Goal: Information Seeking & Learning: Learn about a topic

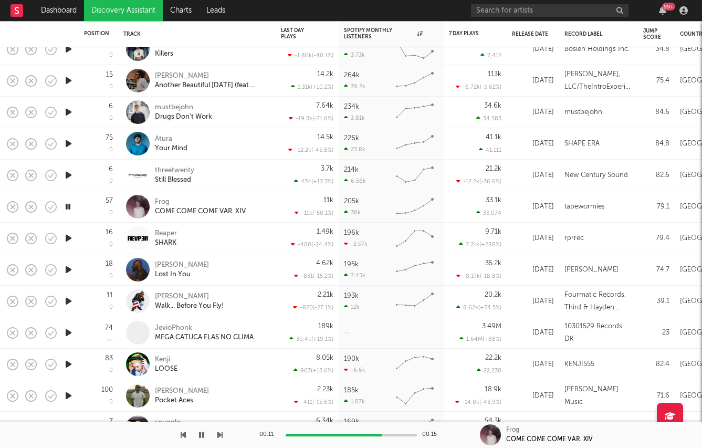
click at [70, 175] on icon "button" at bounding box center [68, 175] width 11 height 13
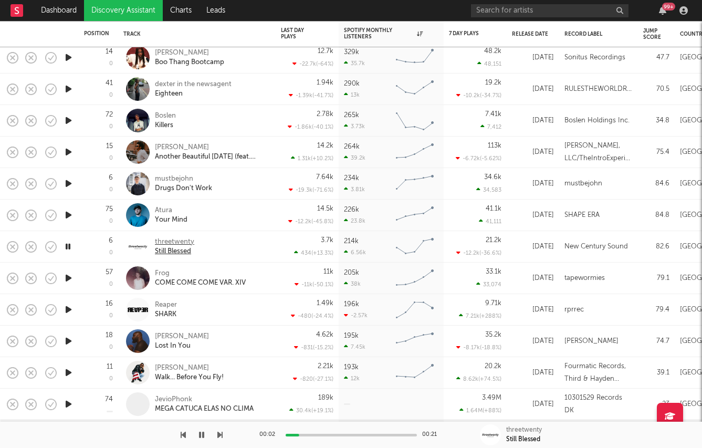
click at [171, 244] on div "threetwenty" at bounding box center [174, 241] width 39 height 9
click at [188, 243] on div "threetwenty" at bounding box center [174, 241] width 39 height 9
click at [69, 213] on icon "button" at bounding box center [68, 214] width 11 height 13
click at [68, 183] on icon "button" at bounding box center [68, 183] width 11 height 13
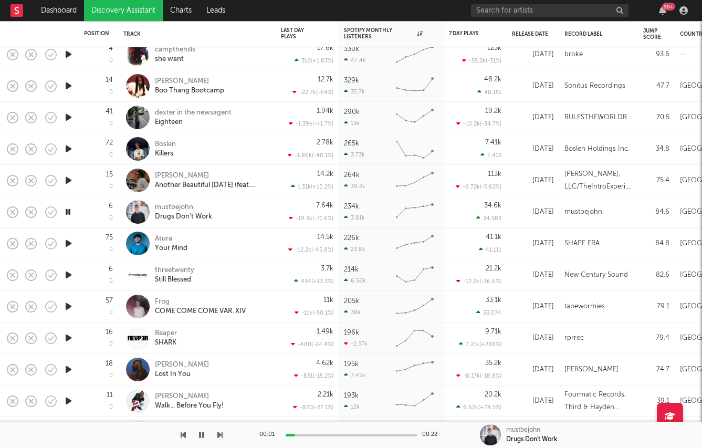
click at [68, 180] on icon "button" at bounding box center [68, 180] width 11 height 13
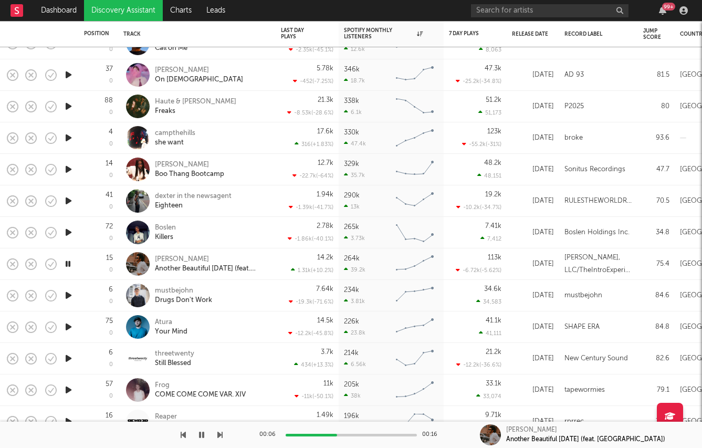
click at [66, 200] on icon "button" at bounding box center [68, 200] width 11 height 13
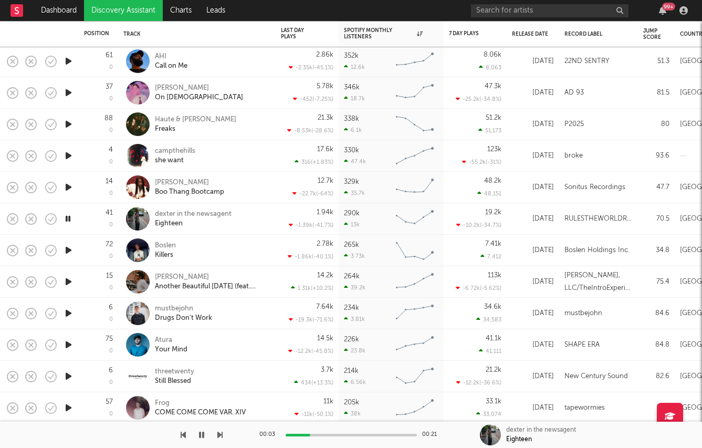
click at [68, 187] on icon "button" at bounding box center [68, 187] width 11 height 13
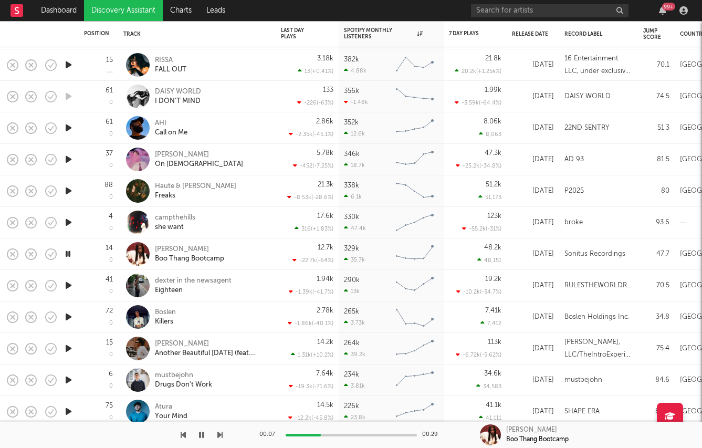
click at [67, 157] on icon "button" at bounding box center [68, 159] width 11 height 13
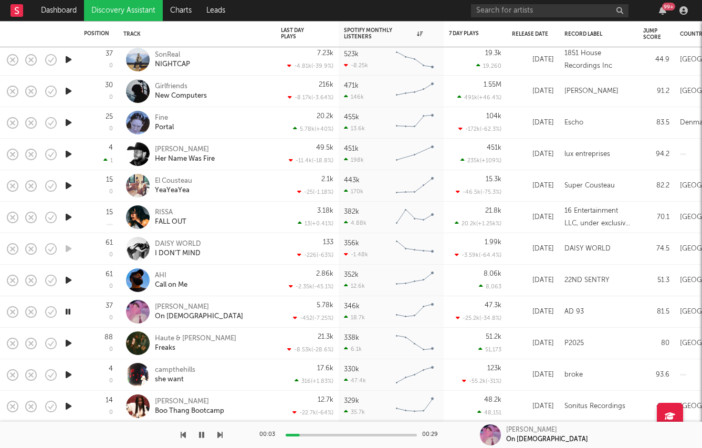
click at [68, 188] on icon "button" at bounding box center [68, 185] width 11 height 13
click at [187, 181] on div "El Cousteau" at bounding box center [173, 180] width 37 height 9
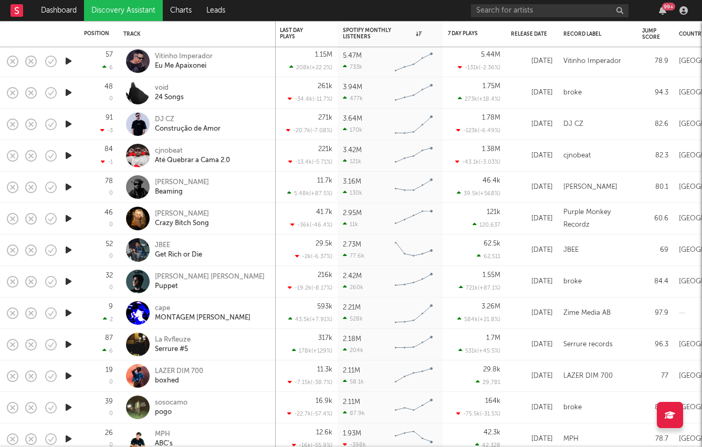
drag, startPoint x: 68, startPoint y: 248, endPoint x: 373, endPoint y: 249, distance: 305.5
click at [69, 249] on icon "button" at bounding box center [68, 250] width 11 height 13
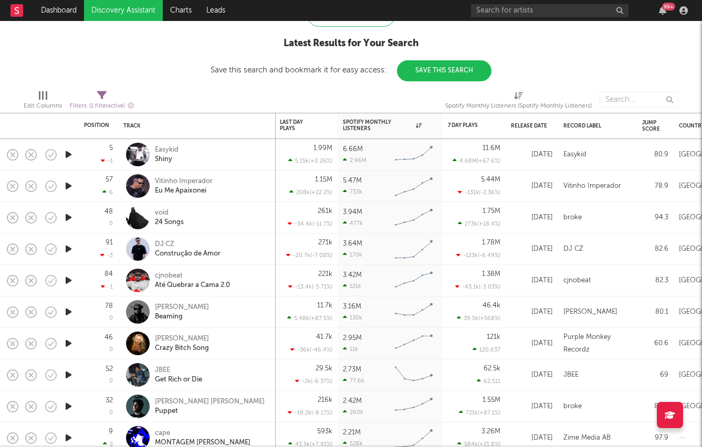
click at [67, 312] on icon "button" at bounding box center [68, 312] width 11 height 13
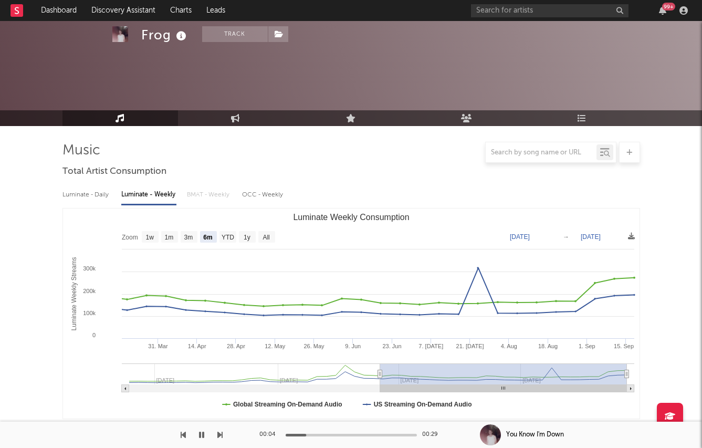
select select "6m"
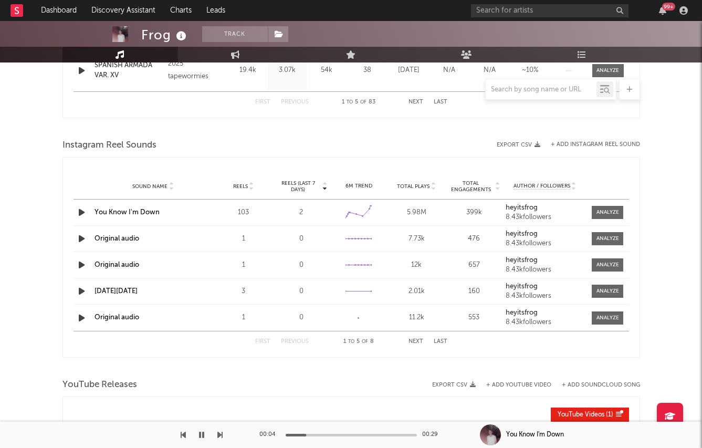
scroll to position [636, 0]
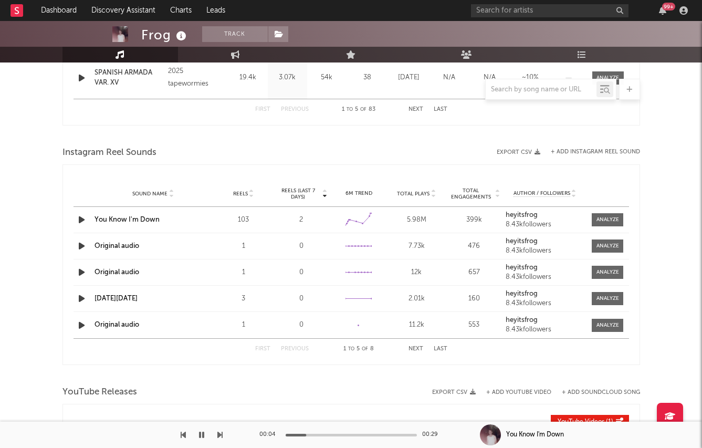
click at [528, 212] on link "heyitsfrog" at bounding box center [545, 215] width 79 height 7
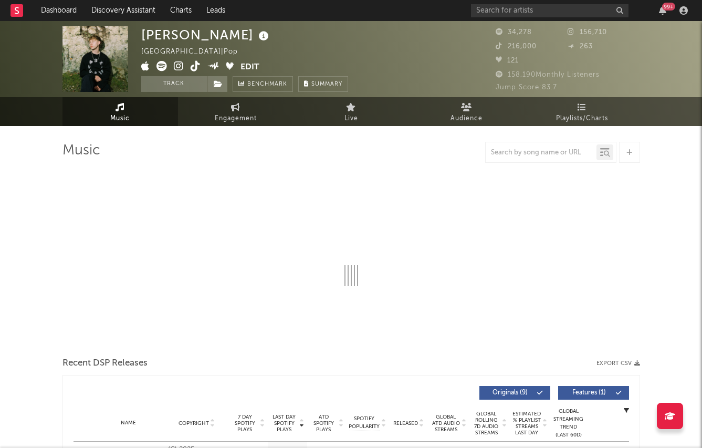
scroll to position [225, 0]
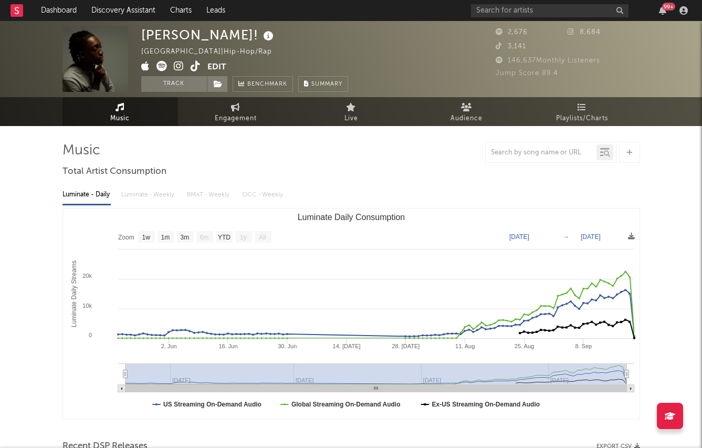
select select "1w"
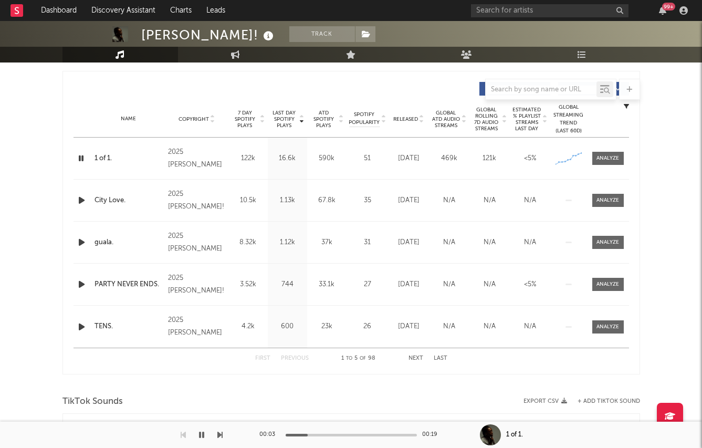
scroll to position [387, 0]
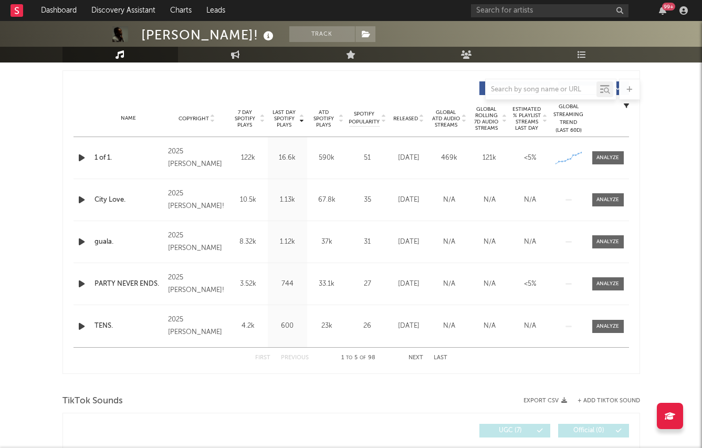
click at [352, 86] on div at bounding box center [350, 89] width 577 height 21
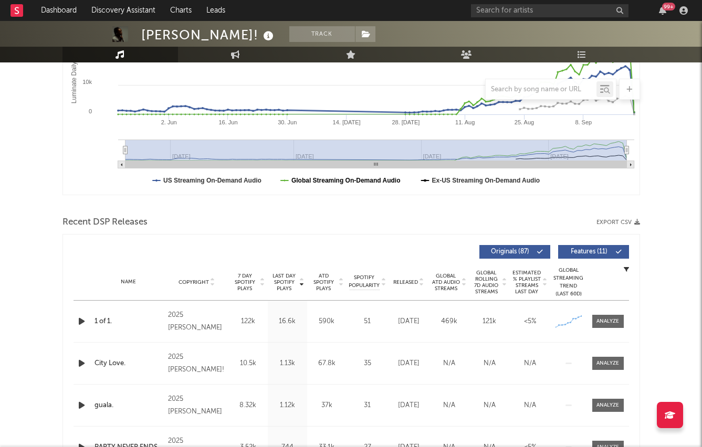
scroll to position [285, 0]
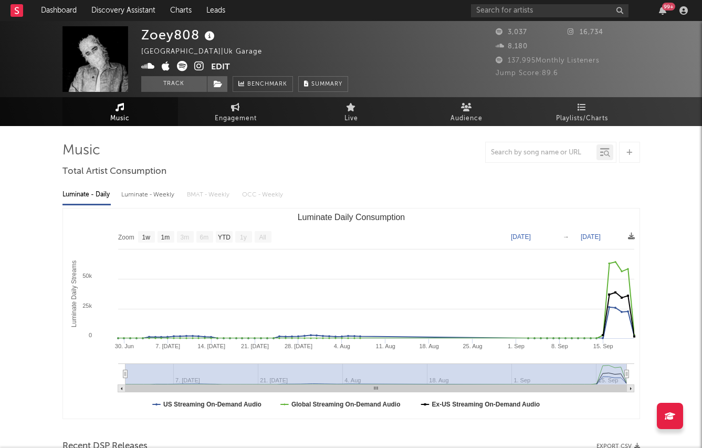
select select "1w"
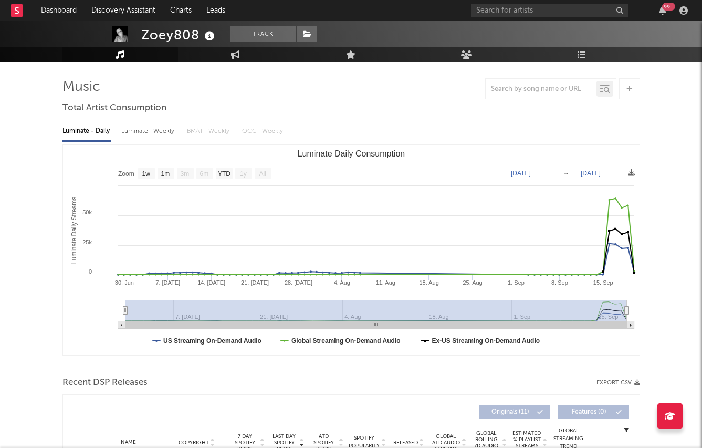
scroll to position [72, 0]
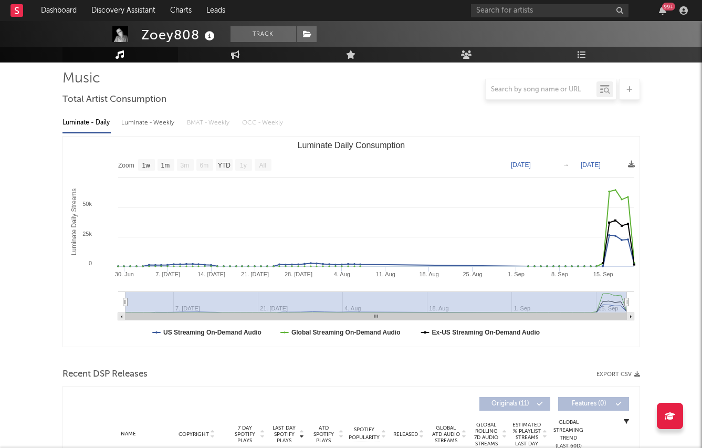
click at [155, 125] on div "Luminate - Weekly" at bounding box center [148, 123] width 55 height 18
select select "1w"
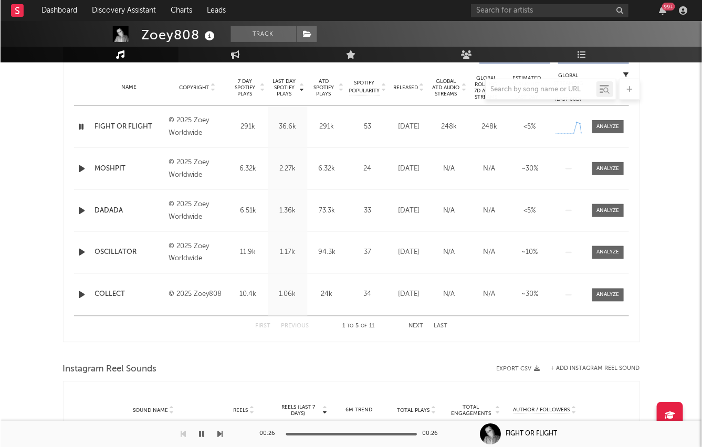
scroll to position [406, 0]
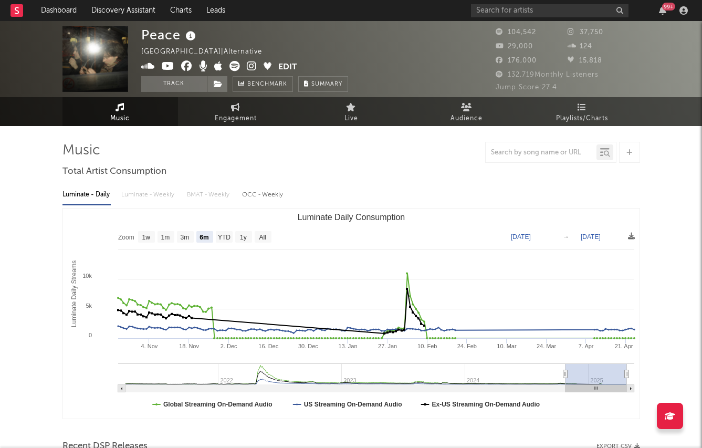
select select "6m"
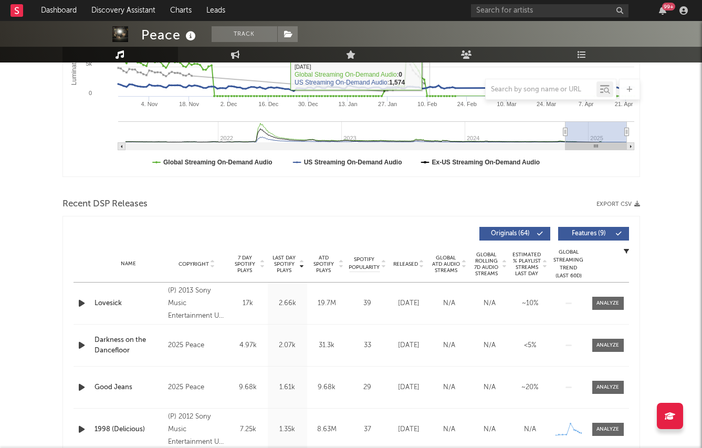
scroll to position [335, 0]
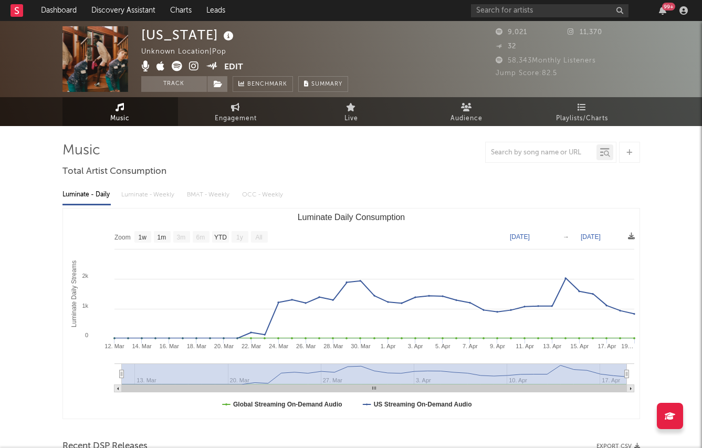
select select "1w"
click at [221, 36] on icon at bounding box center [228, 36] width 15 height 15
click at [232, 38] on div "NEW YORK Unknown Location | Pop Edit Track Benchmark Summary" at bounding box center [244, 59] width 207 height 66
click at [221, 35] on icon at bounding box center [228, 36] width 15 height 15
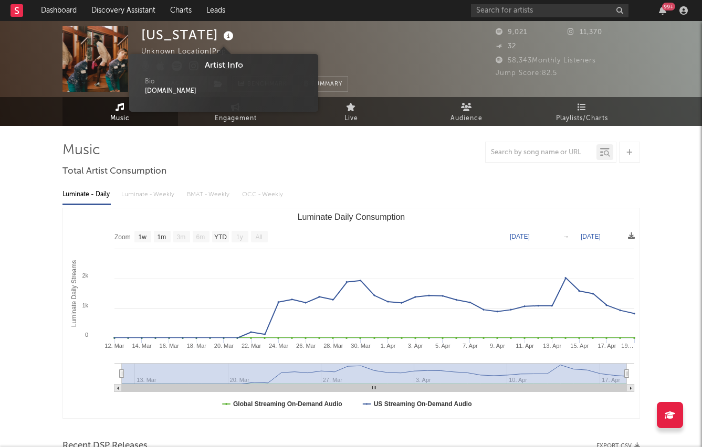
drag, startPoint x: 191, startPoint y: 93, endPoint x: 145, endPoint y: 94, distance: 46.2
click at [145, 94] on div "newyorkpop.net" at bounding box center [223, 91] width 157 height 9
copy div "newyorkpop.net"
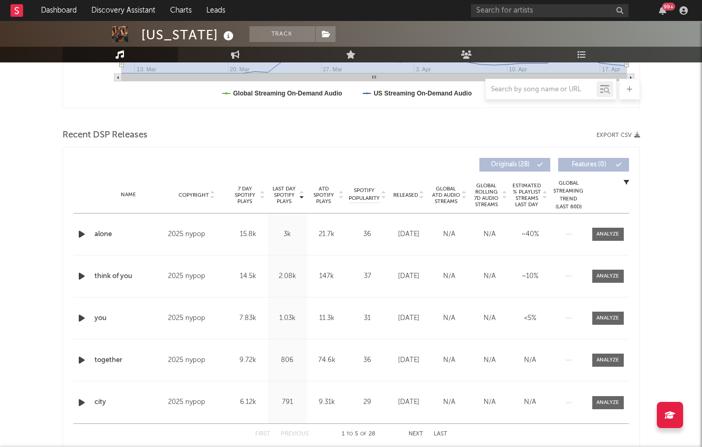
scroll to position [331, 0]
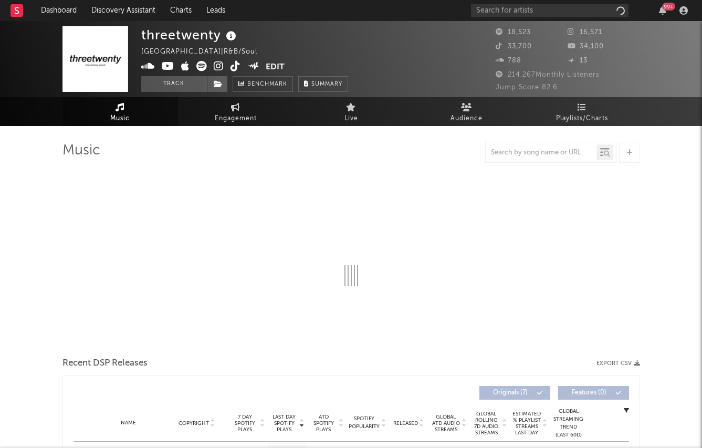
select select "6m"
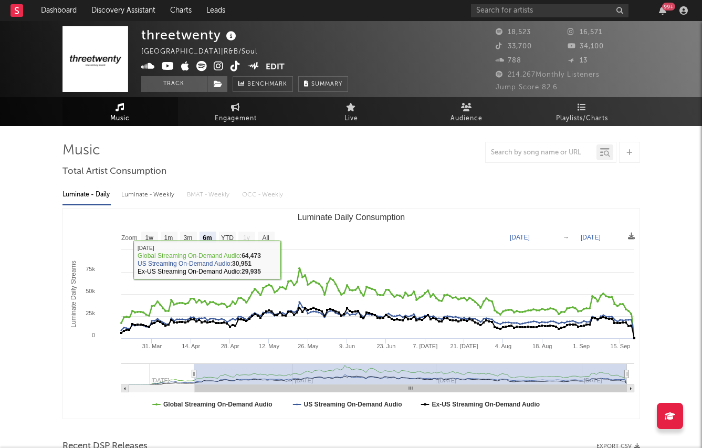
click at [144, 196] on div "Luminate - Weekly" at bounding box center [148, 195] width 55 height 18
select select "6m"
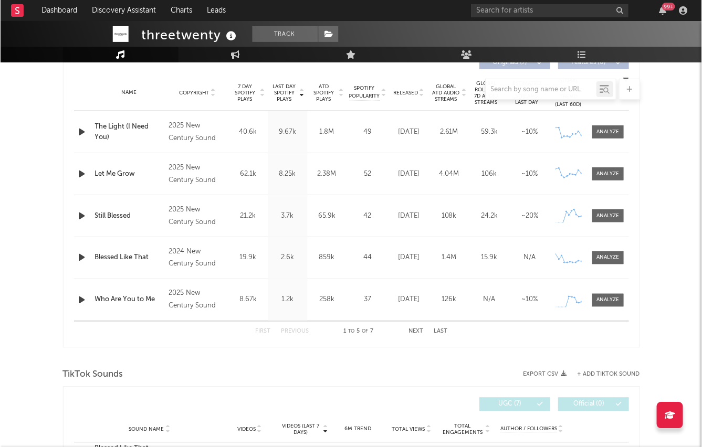
scroll to position [404, 0]
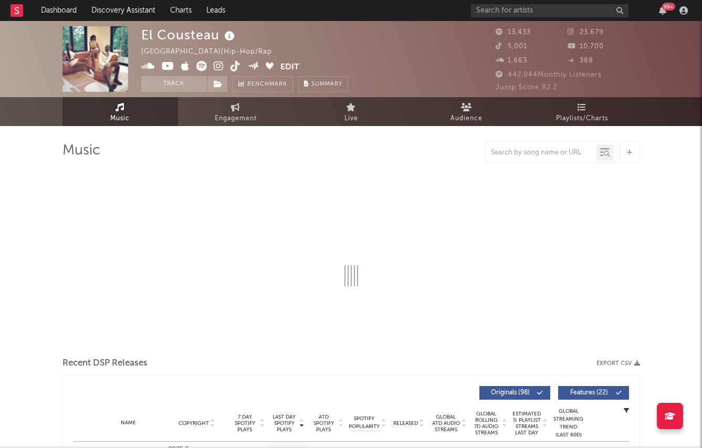
select select "6m"
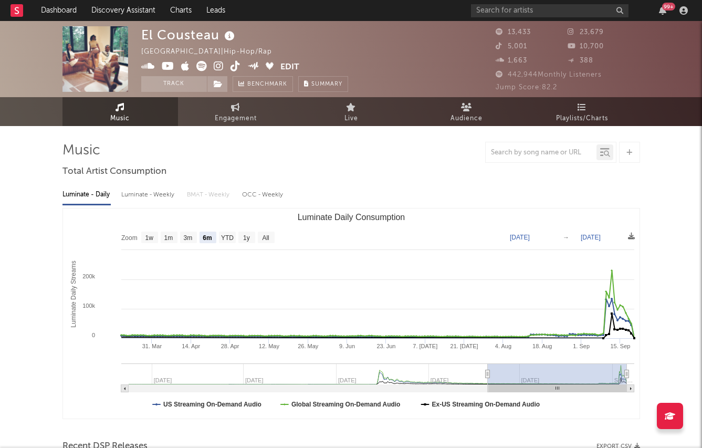
click at [157, 195] on div "Luminate - Weekly" at bounding box center [148, 195] width 55 height 18
select select "6m"
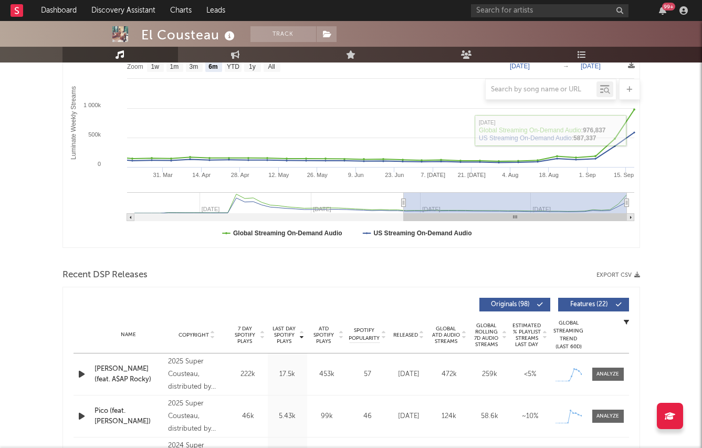
scroll to position [429, 0]
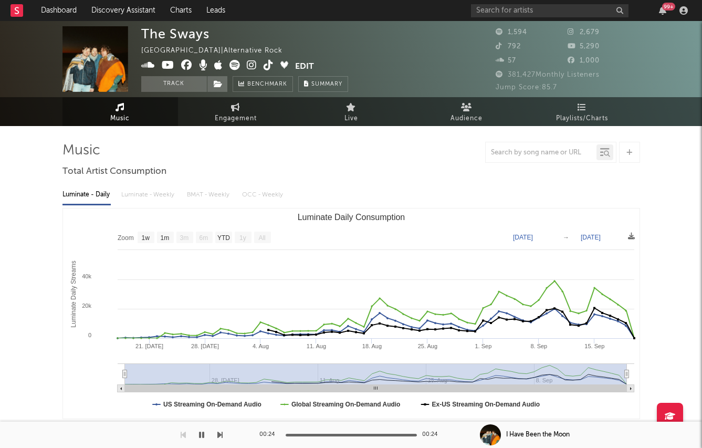
select select "1w"
